Goal: Check status: Check status

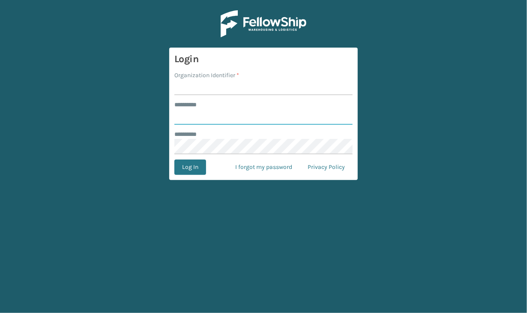
type input "**********"
type input "JumpSport"
click at [189, 168] on button "Log In" at bounding box center [190, 166] width 32 height 15
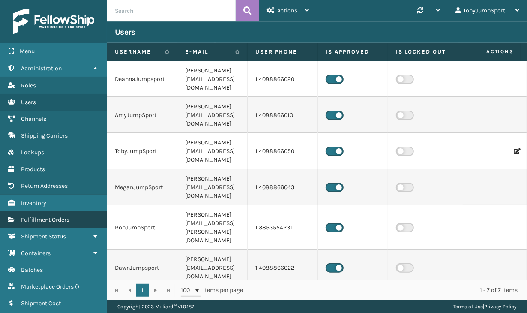
click at [52, 221] on span "Fulfillment Orders" at bounding box center [45, 219] width 48 height 7
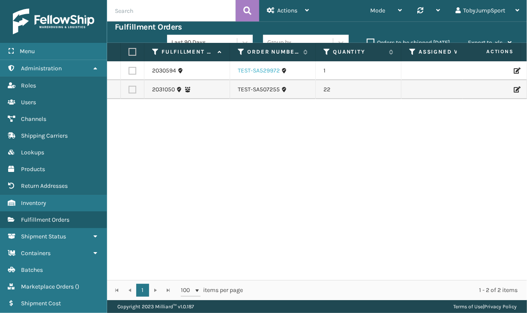
click at [255, 71] on link "TEST-SA529972" at bounding box center [259, 70] width 42 height 9
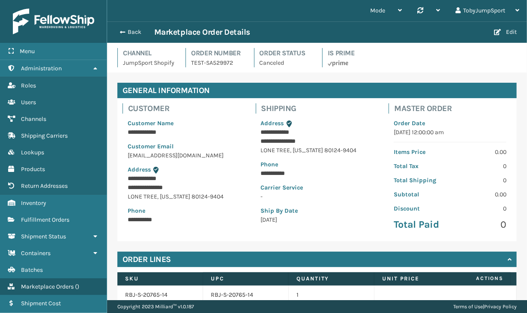
drag, startPoint x: 346, startPoint y: 115, endPoint x: 273, endPoint y: 110, distance: 73.4
click at [344, 113] on h4 "Shipping" at bounding box center [319, 108] width 117 height 10
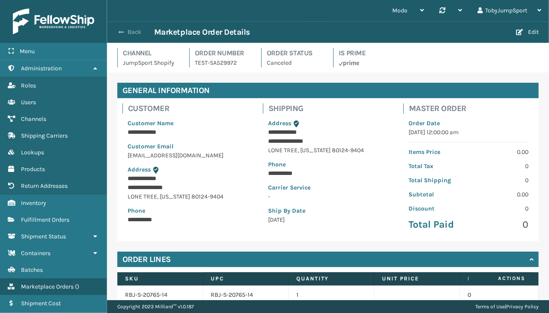
click at [128, 31] on button "Back" at bounding box center [134, 32] width 39 height 8
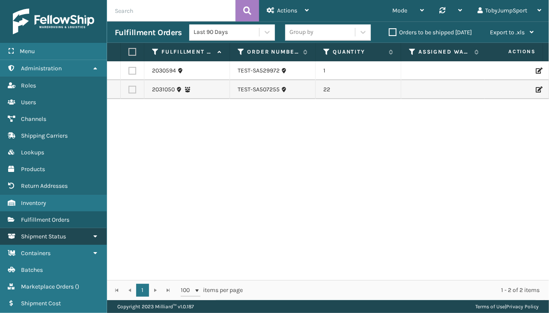
click at [48, 237] on span "Shipment Status" at bounding box center [43, 235] width 45 height 7
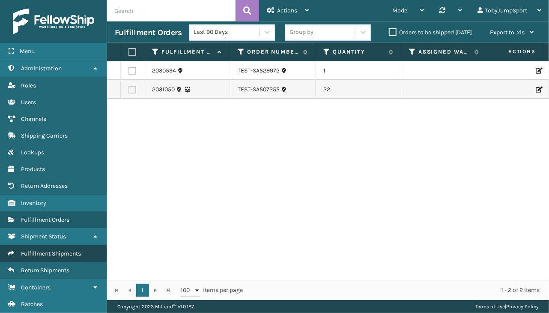
click at [55, 250] on span "Fulfillment Shipments" at bounding box center [51, 253] width 60 height 7
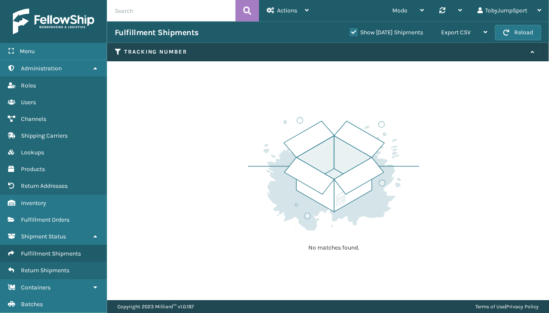
click at [350, 32] on label "Show Yesterday Shipments" at bounding box center [386, 32] width 73 height 7
click at [350, 32] on input "Show Yesterday Shipments" at bounding box center [350, 30] width 0 height 6
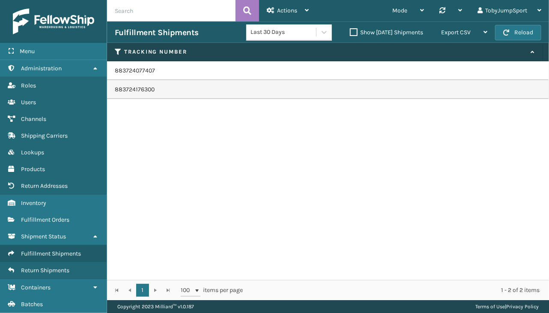
click at [140, 72] on td "883724077407" at bounding box center [328, 70] width 442 height 19
click at [133, 86] on td "883724176300" at bounding box center [328, 89] width 442 height 19
click at [46, 238] on link "Shipment Status" at bounding box center [53, 236] width 107 height 17
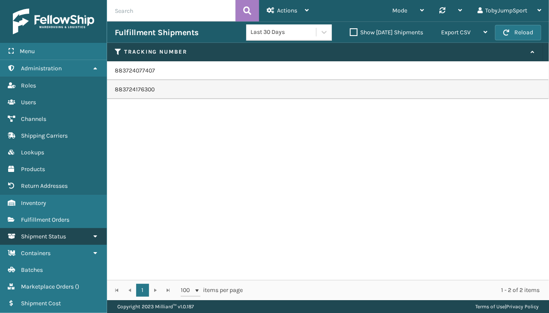
click at [46, 238] on link "Shipment Status" at bounding box center [53, 236] width 107 height 17
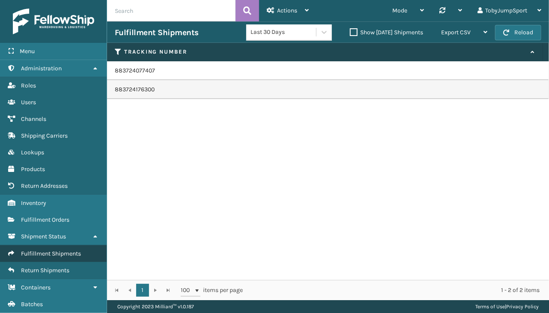
click at [61, 254] on span "Fulfillment Shipments" at bounding box center [51, 253] width 60 height 7
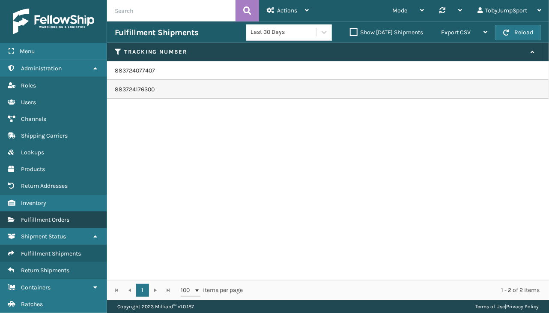
click at [51, 220] on span "Fulfillment Orders" at bounding box center [45, 219] width 48 height 7
